Goal: Task Accomplishment & Management: Manage account settings

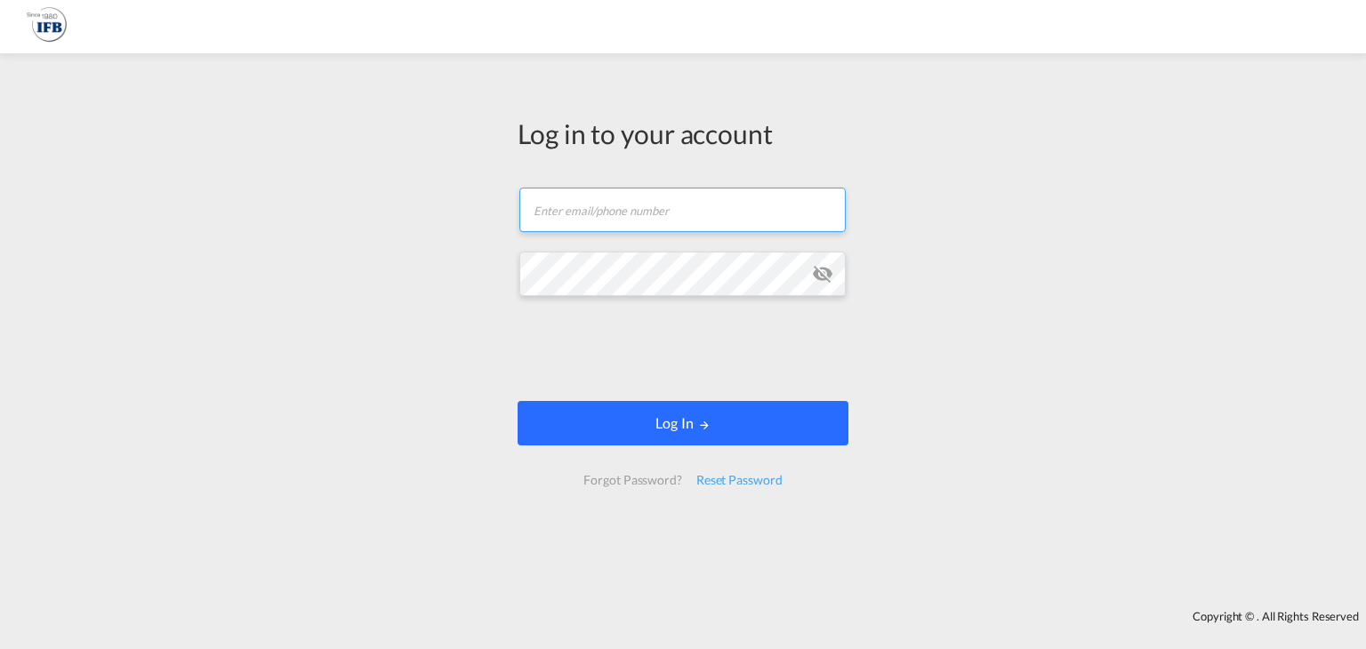
type input "coco-szcn@ifbgroup.net.cn"
click at [673, 424] on button "Log In" at bounding box center [683, 423] width 331 height 44
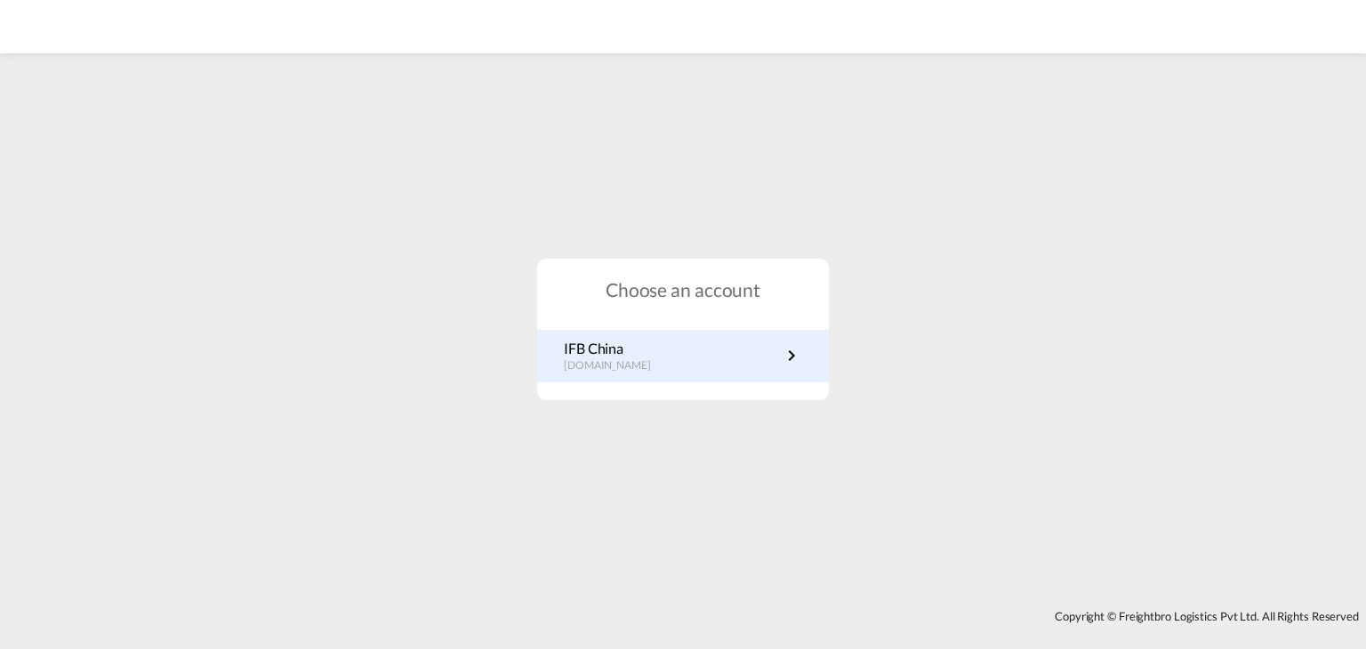
click at [687, 358] on link "IFB China cn.portal.ifb.com" at bounding box center [683, 356] width 238 height 35
click at [665, 350] on link "IFB China cn.portal.ifb.com" at bounding box center [683, 356] width 238 height 35
